Goal: Task Accomplishment & Management: Use online tool/utility

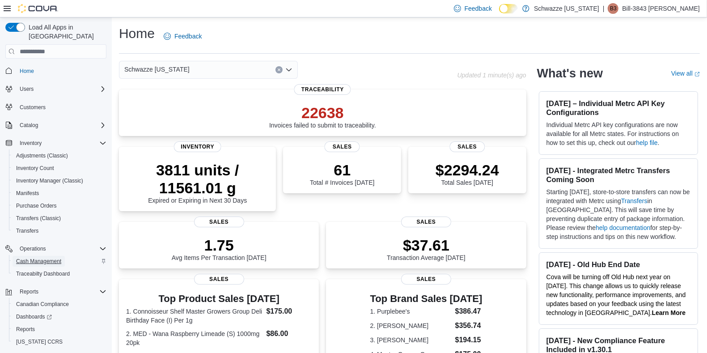
click at [42, 258] on span "Cash Management" at bounding box center [38, 261] width 45 height 7
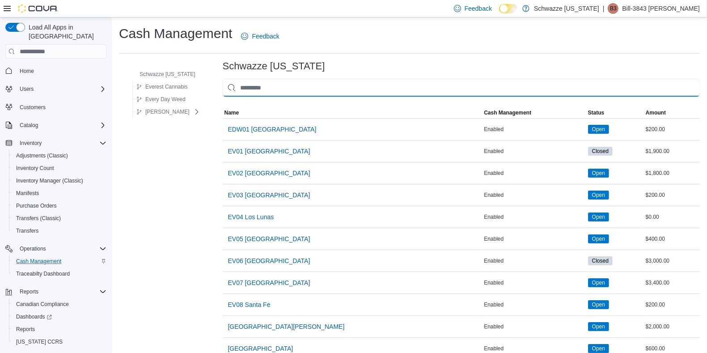
click at [284, 86] on input "This is a search bar. As you type, the results lower in the page will automatic…" at bounding box center [461, 88] width 477 height 18
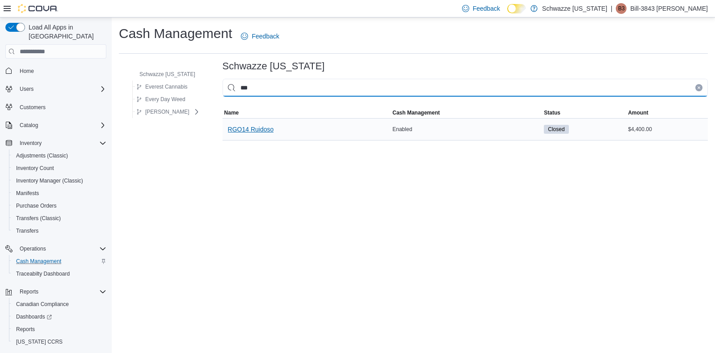
type input "***"
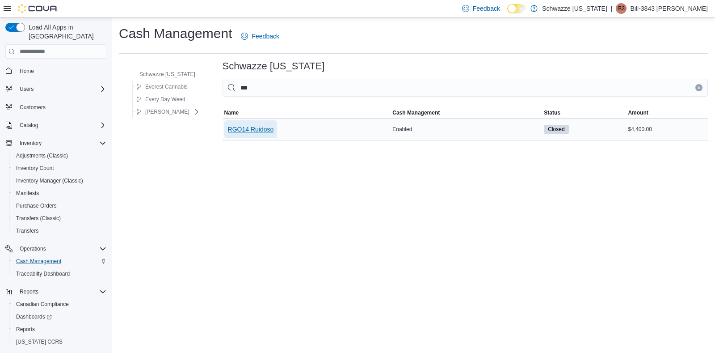
click at [266, 135] on span "RGO14 Ruidoso" at bounding box center [251, 129] width 46 height 18
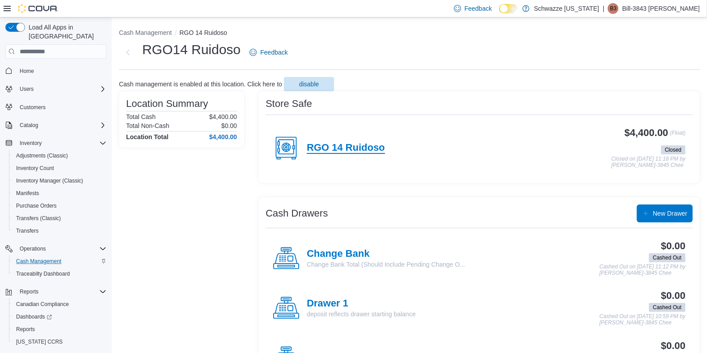
click at [364, 145] on h4 "RGO 14 Ruidoso" at bounding box center [346, 148] width 78 height 12
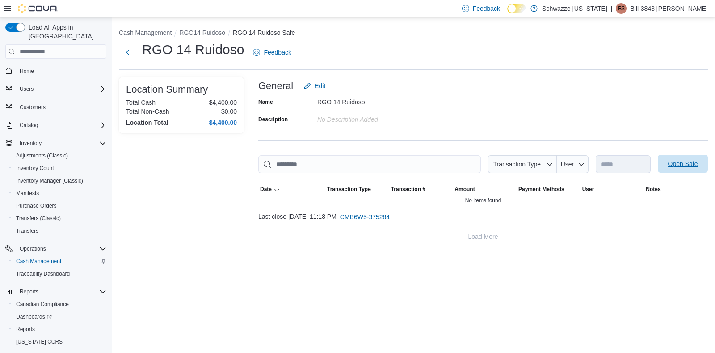
click at [681, 169] on span "Open Safe" at bounding box center [683, 164] width 39 height 18
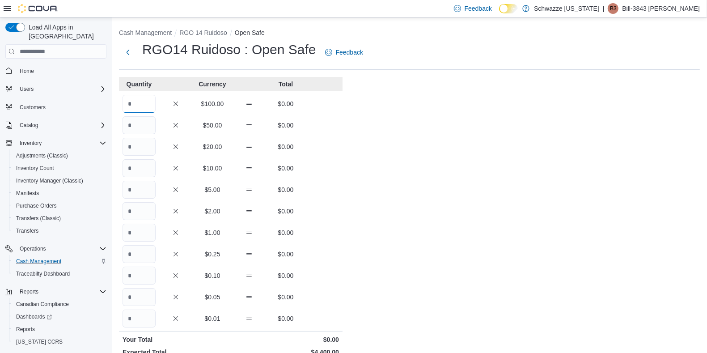
click at [141, 103] on input "Quantity" at bounding box center [139, 104] width 33 height 18
type input "**"
click at [706, 322] on div "Cash Management RGO 14 Ruidoso Open Safe RGO14 Ruidoso : Open Safe Feedback Qua…" at bounding box center [409, 250] width 595 height 466
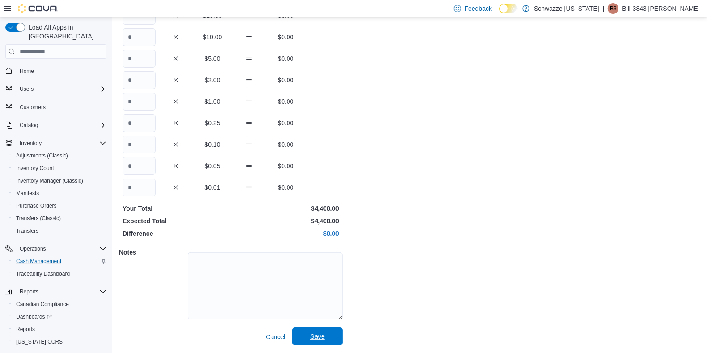
click at [326, 334] on span "Save" at bounding box center [317, 336] width 39 height 18
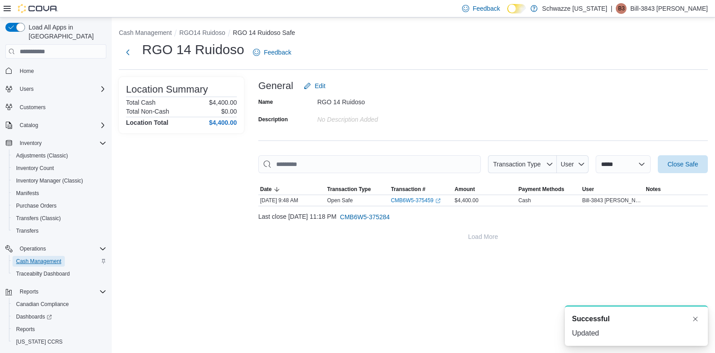
click at [41, 258] on span "Cash Management" at bounding box center [38, 261] width 45 height 7
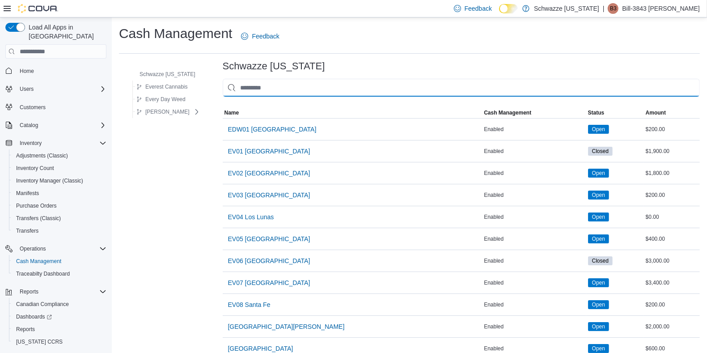
click at [291, 91] on input "This is a search bar. As you type, the results lower in the page will automatic…" at bounding box center [461, 88] width 477 height 18
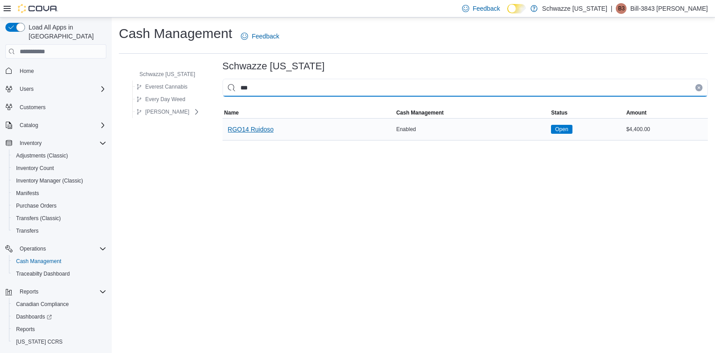
type input "***"
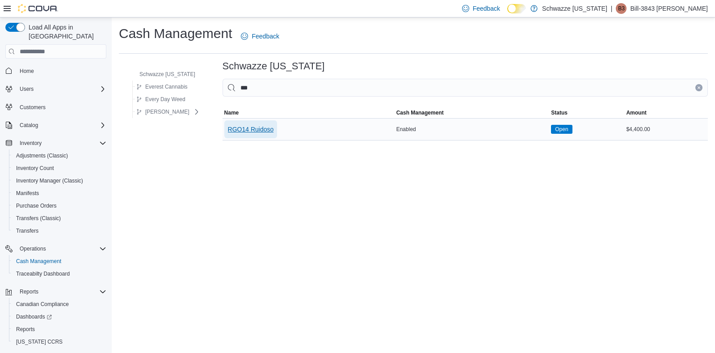
click at [261, 125] on span "RGO14 Ruidoso" at bounding box center [251, 129] width 46 height 9
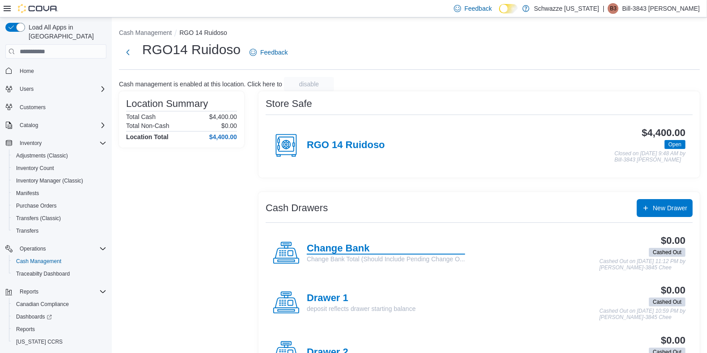
click at [328, 243] on h4 "Change Bank" at bounding box center [386, 249] width 158 height 12
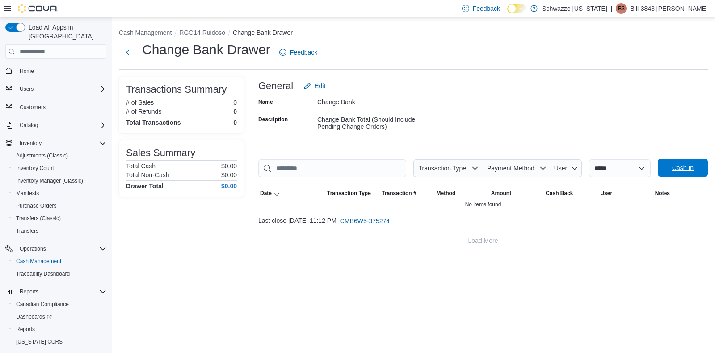
click at [675, 169] on span "Cash In" at bounding box center [683, 167] width 21 height 9
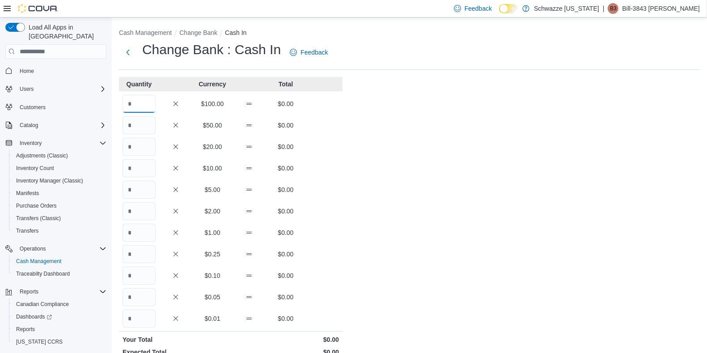
click at [148, 105] on input "Quantity" at bounding box center [139, 104] width 33 height 18
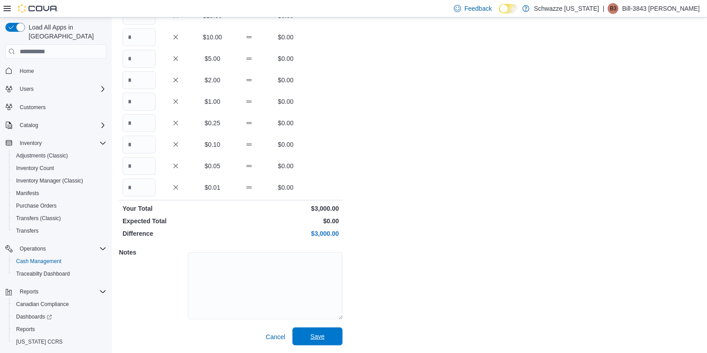
type input "**"
click at [332, 330] on span "Save" at bounding box center [317, 336] width 39 height 18
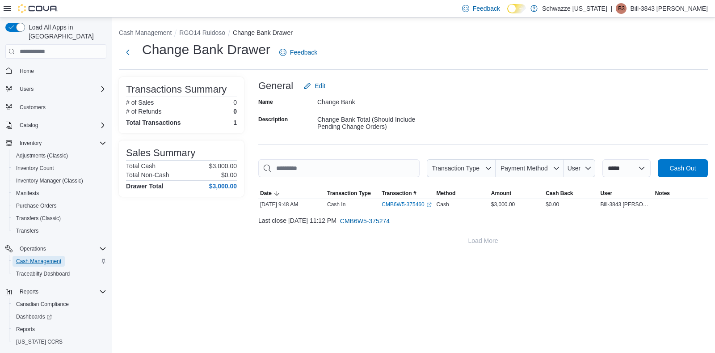
click at [46, 258] on span "Cash Management" at bounding box center [38, 261] width 45 height 7
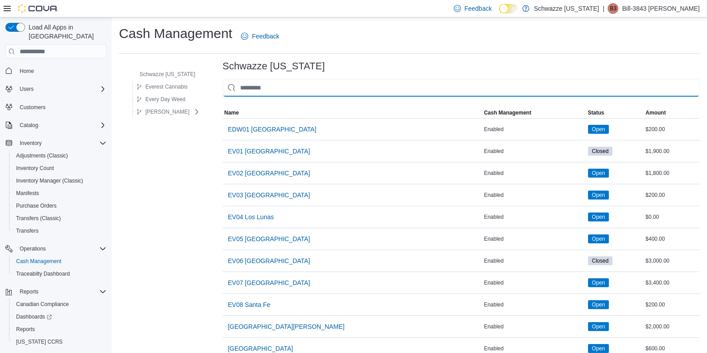
click at [280, 91] on input "This is a search bar. As you type, the results lower in the page will automatic…" at bounding box center [461, 88] width 477 height 18
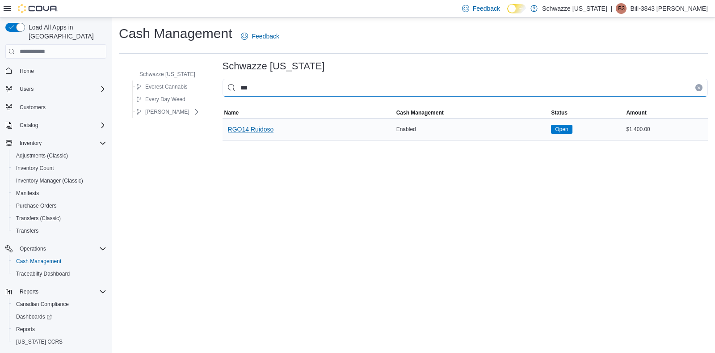
type input "***"
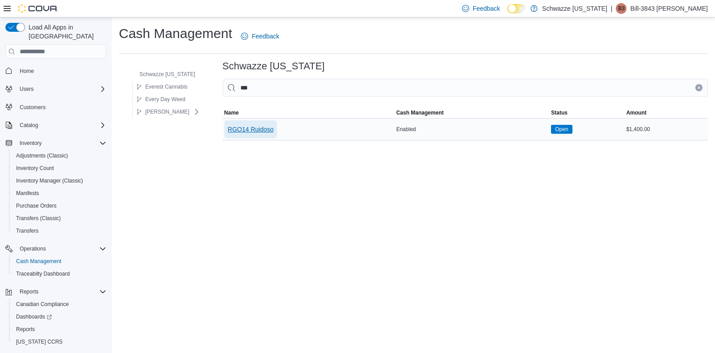
click at [268, 133] on span "RGO14 Ruidoso" at bounding box center [251, 129] width 46 height 9
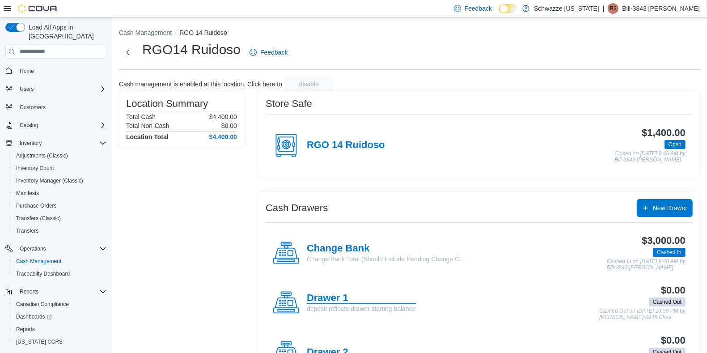
click at [316, 297] on h4 "Drawer 1" at bounding box center [361, 298] width 109 height 12
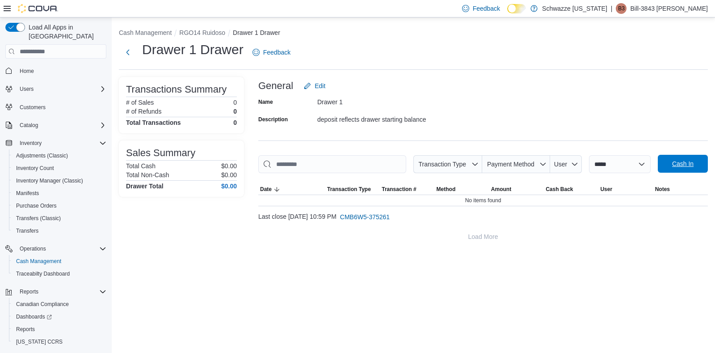
click at [686, 162] on span "Cash In" at bounding box center [683, 163] width 21 height 9
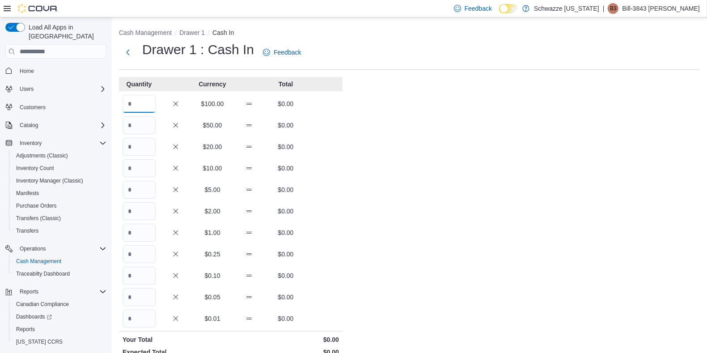
click at [146, 98] on input "Quantity" at bounding box center [139, 104] width 33 height 18
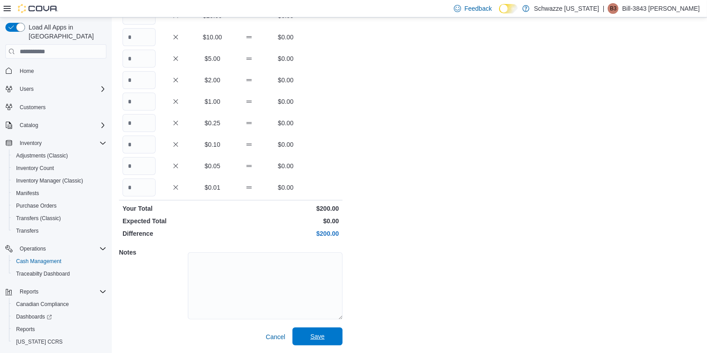
type input "*"
click at [326, 330] on span "Save" at bounding box center [317, 336] width 39 height 18
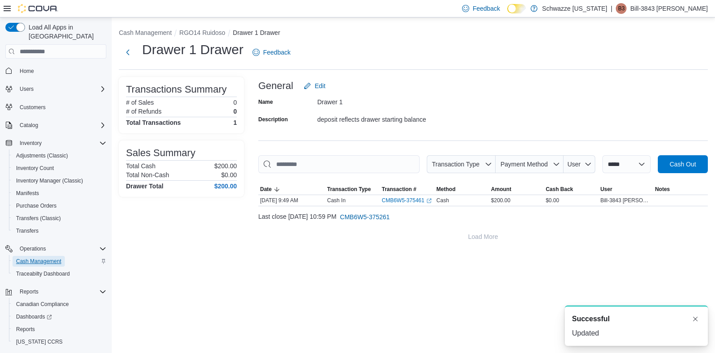
click at [55, 258] on span "Cash Management" at bounding box center [38, 261] width 45 height 7
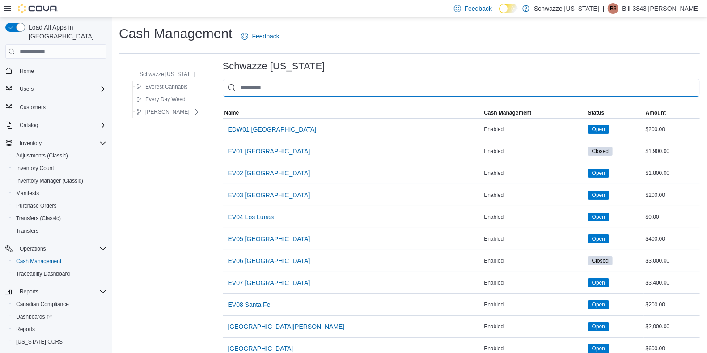
click at [275, 89] on input "This is a search bar. As you type, the results lower in the page will automatic…" at bounding box center [461, 88] width 477 height 18
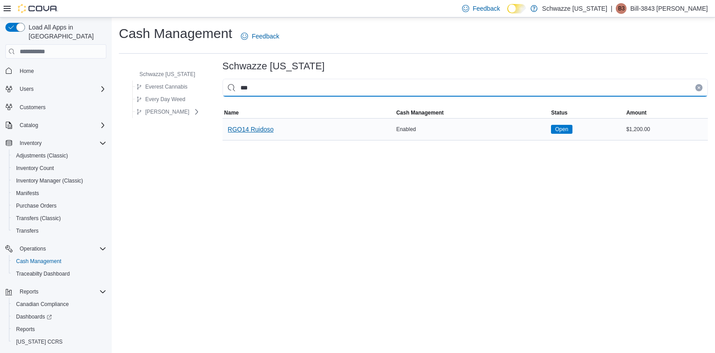
type input "***"
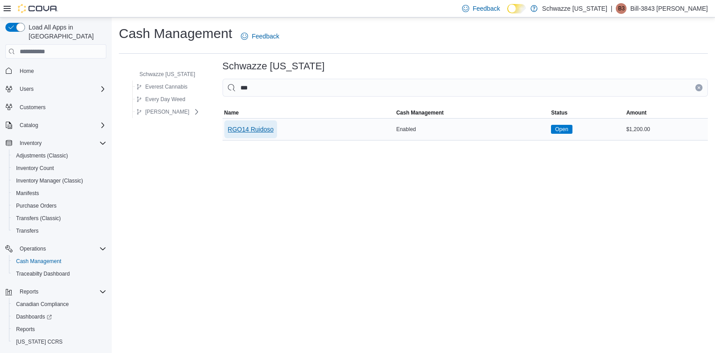
click at [267, 121] on span "RGO14 Ruidoso" at bounding box center [251, 129] width 46 height 18
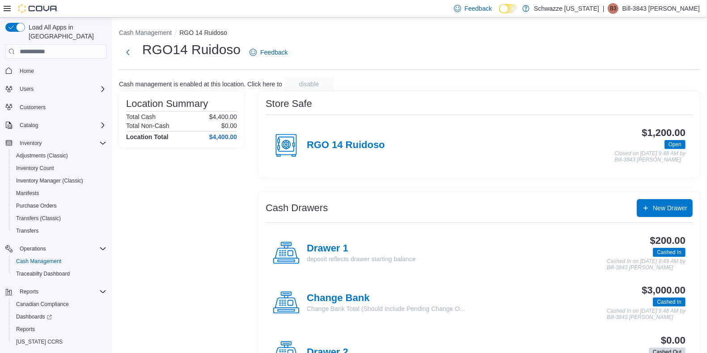
scroll to position [285, 0]
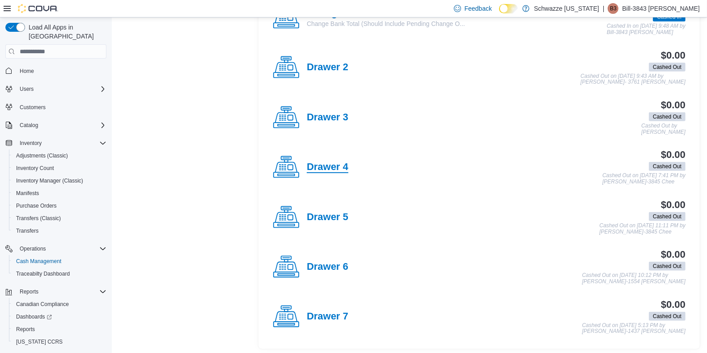
click at [333, 162] on h4 "Drawer 4" at bounding box center [328, 167] width 42 height 12
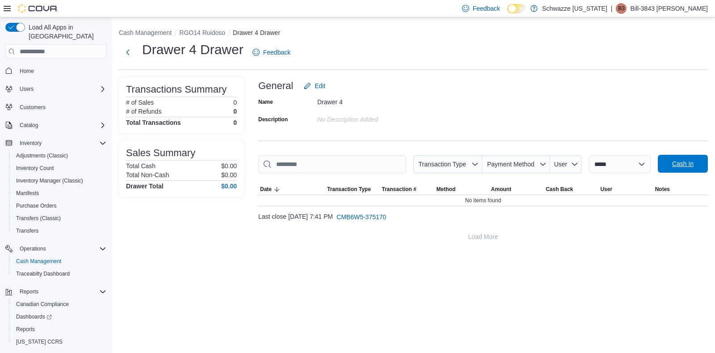
click at [682, 163] on span "Cash In" at bounding box center [683, 163] width 21 height 9
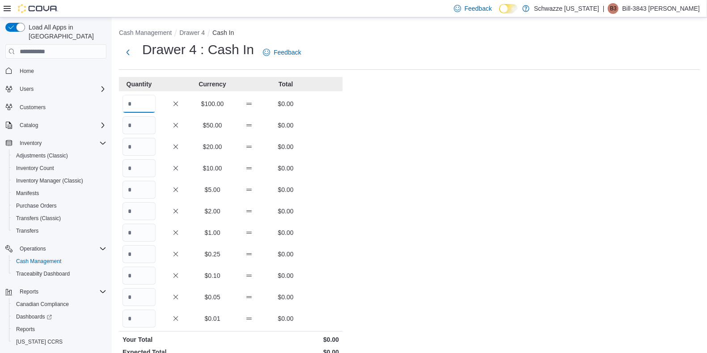
click at [140, 103] on input "Quantity" at bounding box center [139, 104] width 33 height 18
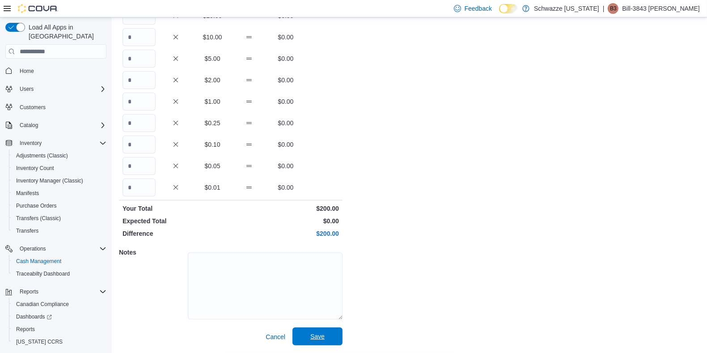
type input "*"
click at [332, 334] on span "Save" at bounding box center [317, 336] width 39 height 18
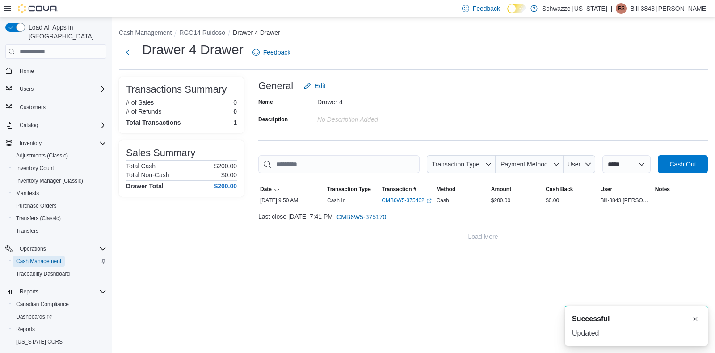
click at [28, 258] on span "Cash Management" at bounding box center [38, 261] width 45 height 7
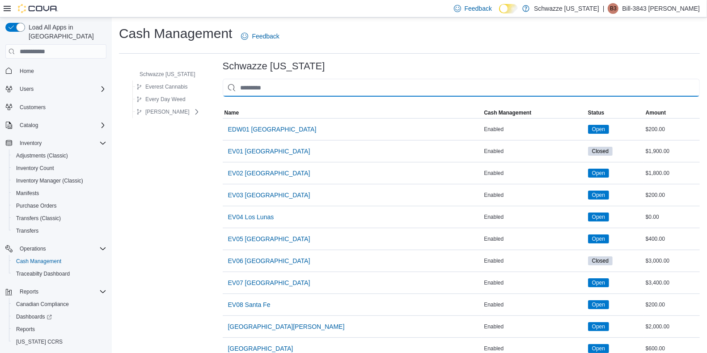
click at [279, 83] on input "This is a search bar. As you type, the results lower in the page will automatic…" at bounding box center [461, 88] width 477 height 18
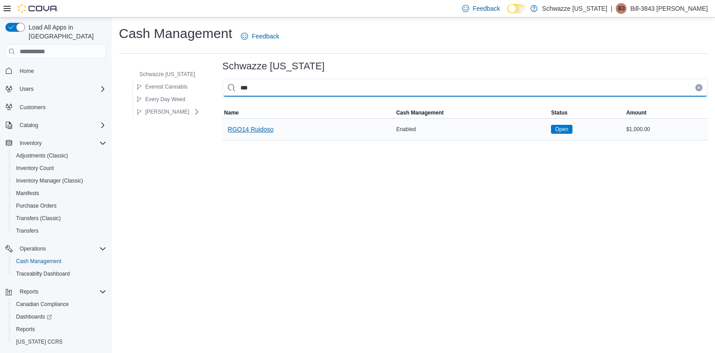
type input "***"
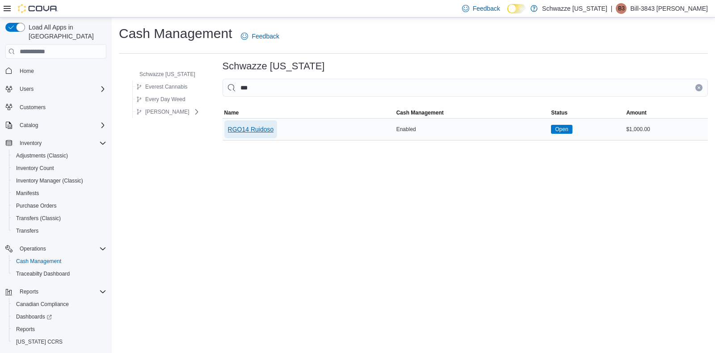
click at [260, 125] on span "RGO14 Ruidoso" at bounding box center [251, 129] width 46 height 9
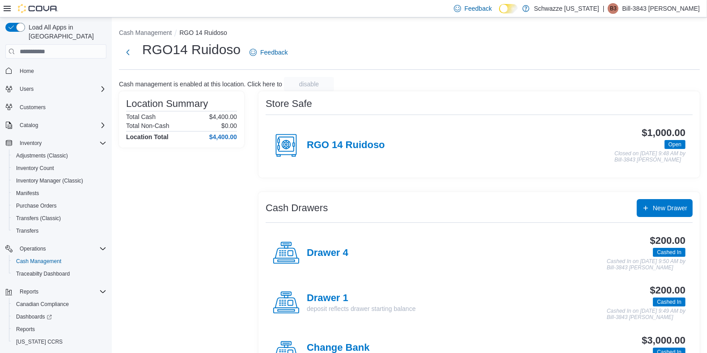
scroll to position [285, 0]
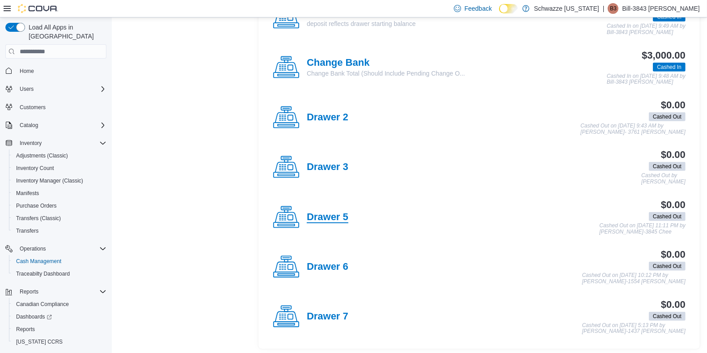
click at [334, 216] on h4 "Drawer 5" at bounding box center [328, 218] width 42 height 12
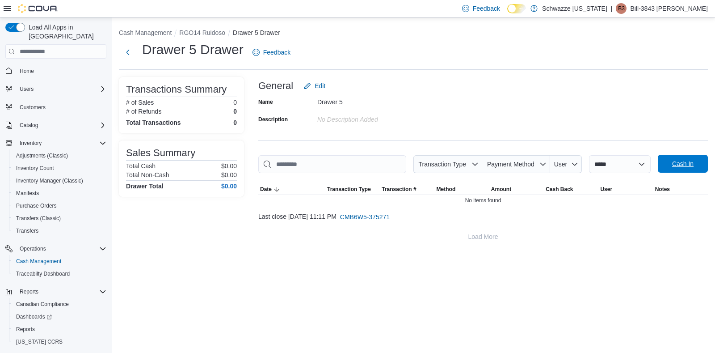
click at [667, 164] on span "Cash In" at bounding box center [683, 164] width 39 height 18
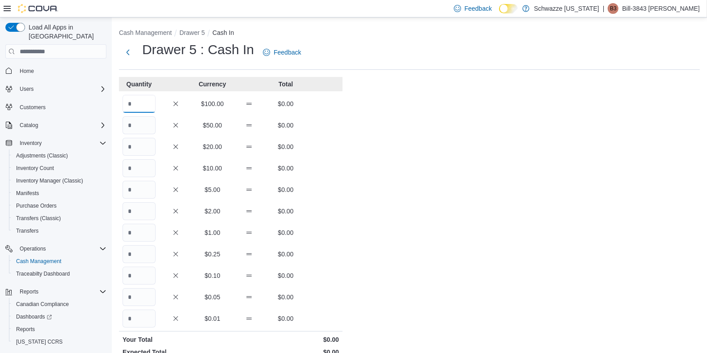
click at [140, 104] on input "Quantity" at bounding box center [139, 104] width 33 height 18
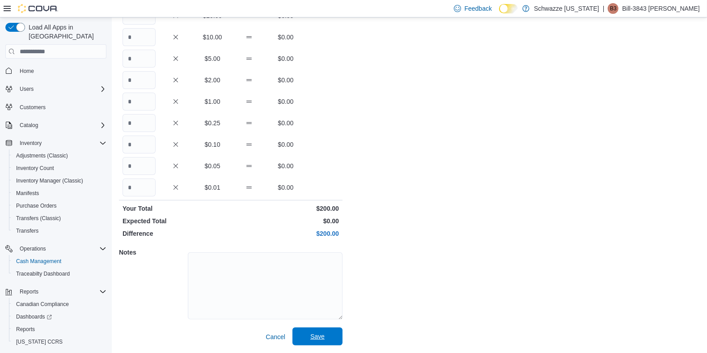
type input "*"
click at [325, 336] on span "Save" at bounding box center [317, 336] width 39 height 18
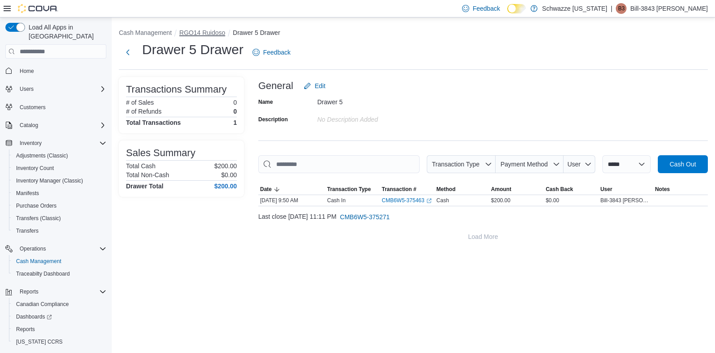
click at [207, 34] on button "RGO14 Ruidoso" at bounding box center [202, 32] width 46 height 7
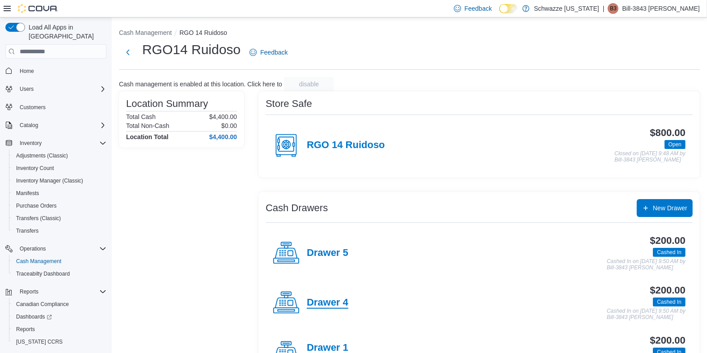
click at [318, 300] on h4 "Drawer 4" at bounding box center [328, 303] width 42 height 12
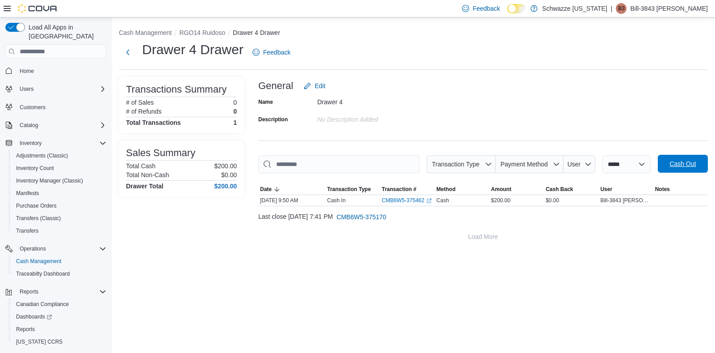
click at [682, 163] on span "Cash Out" at bounding box center [683, 163] width 26 height 9
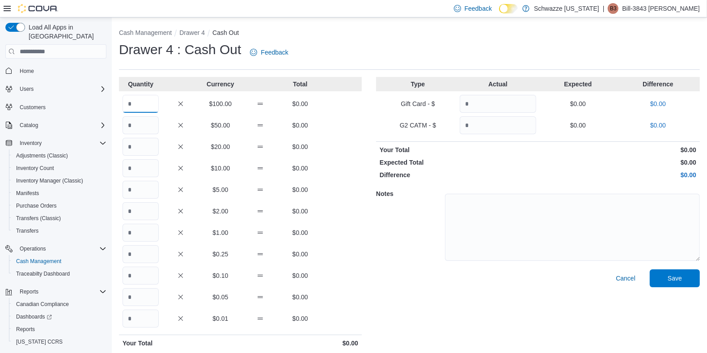
click at [134, 107] on input "Quantity" at bounding box center [141, 104] width 36 height 18
type input "*"
click at [676, 280] on span "Save" at bounding box center [675, 277] width 14 height 9
